Goal: Information Seeking & Learning: Check status

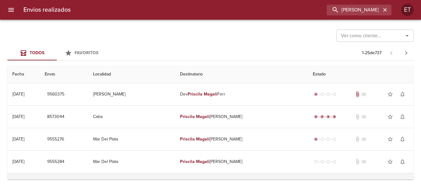
scroll to position [62, 0]
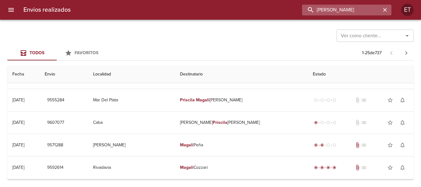
click at [360, 9] on input "[PERSON_NAME]" at bounding box center [341, 10] width 79 height 11
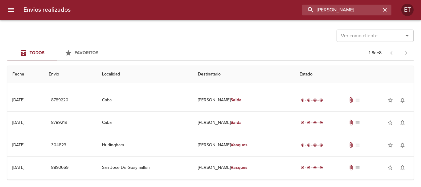
scroll to position [0, 0]
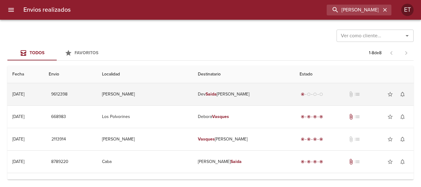
click at [214, 92] on em "Saida" at bounding box center [211, 94] width 11 height 5
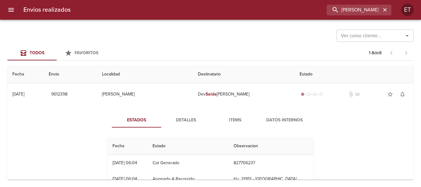
scroll to position [31, 0]
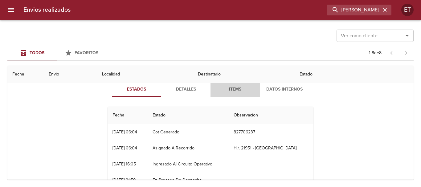
click at [240, 87] on span "Items" at bounding box center [235, 90] width 42 height 8
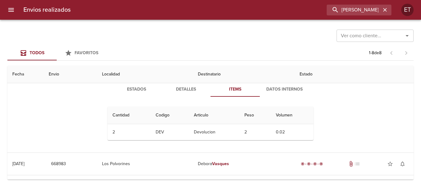
click at [175, 97] on div "Estados Detalles Items Datos Internos Cantidad Cant. Codigo Articulo Peso Volum…" at bounding box center [211, 113] width 222 height 63
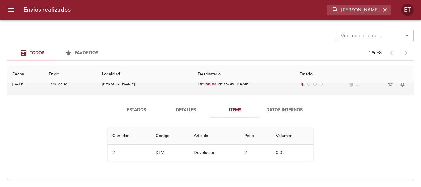
scroll to position [0, 0]
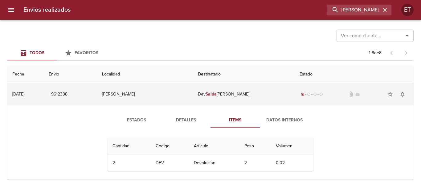
click at [193, 97] on td "[PERSON_NAME]" at bounding box center [145, 94] width 96 height 22
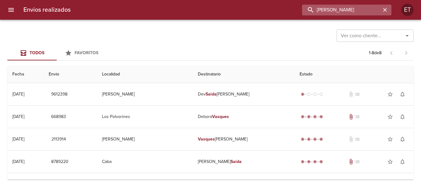
click at [361, 7] on input "[PERSON_NAME]" at bounding box center [341, 10] width 79 height 11
type input "[PERSON_NAME]"
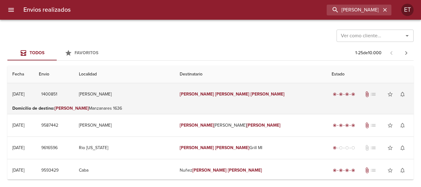
click at [214, 101] on td "[PERSON_NAME]" at bounding box center [251, 94] width 152 height 22
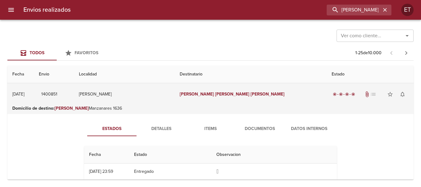
click at [175, 98] on td "[PERSON_NAME]" at bounding box center [124, 94] width 101 height 22
